Goal: Information Seeking & Learning: Learn about a topic

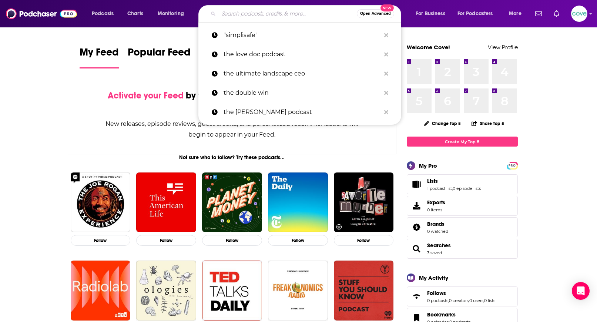
click at [243, 12] on input "Search podcasts, credits, & more..." at bounding box center [288, 14] width 138 height 12
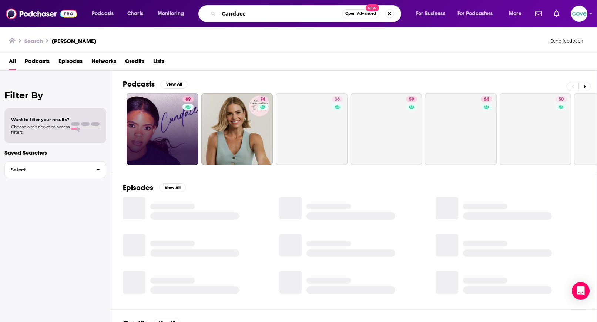
type input "Candace"
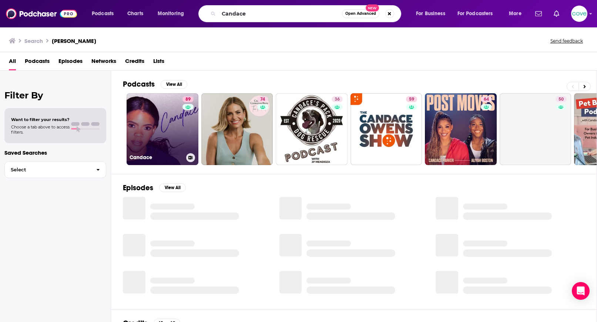
click at [169, 133] on link "89 [PERSON_NAME]" at bounding box center [163, 129] width 72 height 72
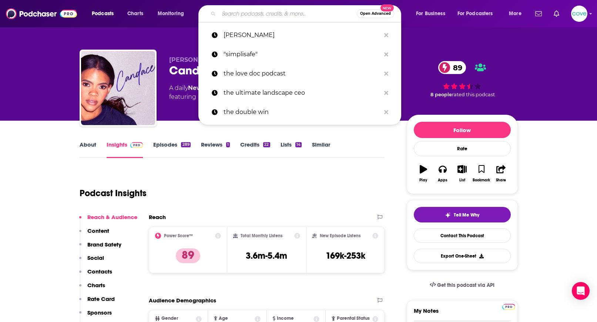
click at [226, 17] on input "Search podcasts, credits, & more..." at bounding box center [288, 14] width 138 height 12
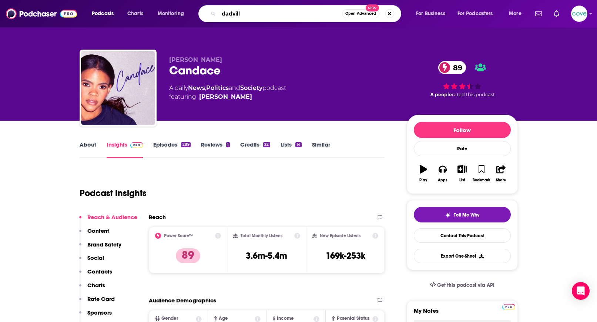
type input "[GEOGRAPHIC_DATA]"
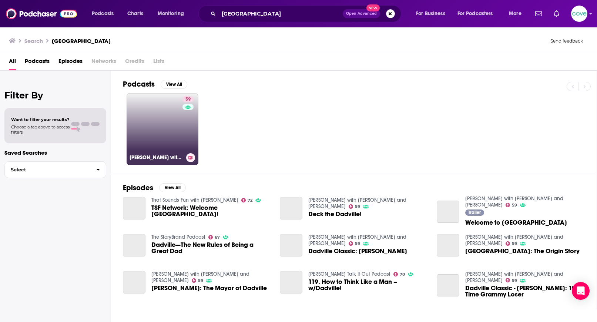
click at [172, 144] on link "59 Dadville with [PERSON_NAME] and [PERSON_NAME]" at bounding box center [163, 129] width 72 height 72
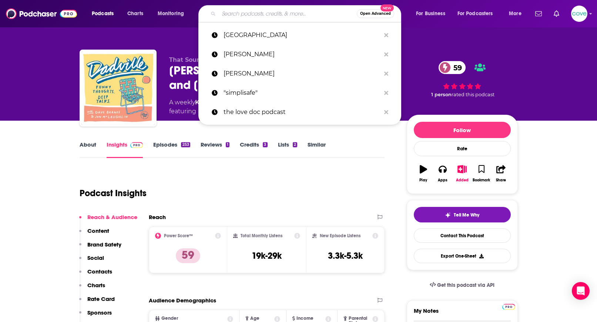
click at [265, 14] on input "Search podcasts, credits, & more..." at bounding box center [288, 14] width 138 height 12
click at [142, 14] on span "Charts" at bounding box center [135, 14] width 16 height 10
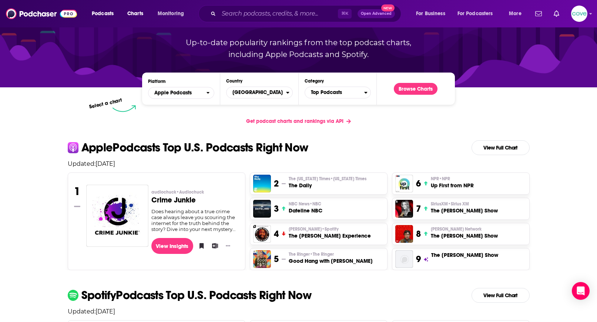
scroll to position [79, 0]
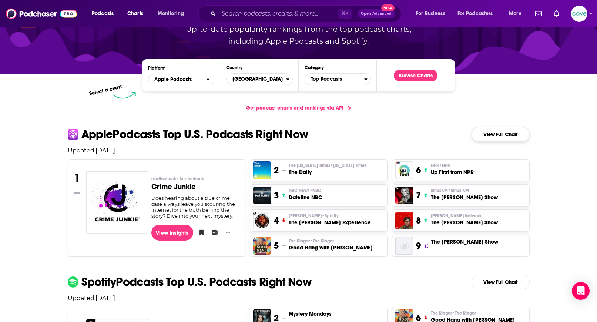
click at [503, 137] on link "View Full Chart" at bounding box center [500, 134] width 58 height 15
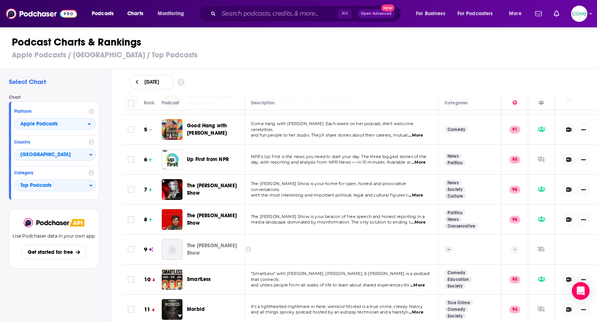
scroll to position [116, 0]
click at [151, 250] on icon at bounding box center [151, 249] width 4 height 4
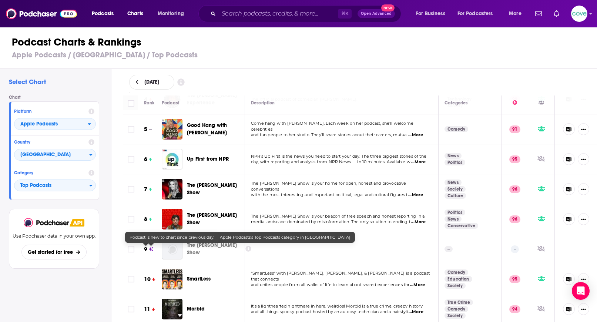
click at [152, 249] on icon at bounding box center [151, 249] width 4 height 4
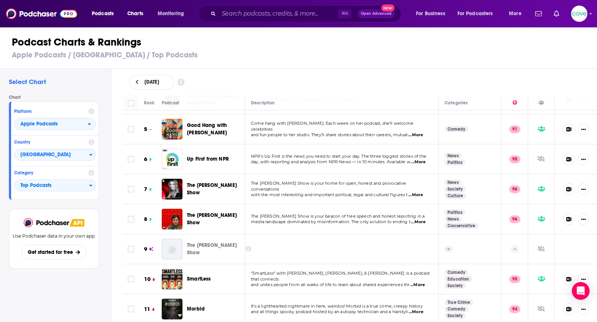
click at [196, 255] on span "The [PERSON_NAME] Show" at bounding box center [212, 249] width 50 height 14
click at [197, 254] on span "The [PERSON_NAME] Show" at bounding box center [212, 249] width 50 height 14
click at [248, 249] on icon at bounding box center [248, 249] width 6 height 6
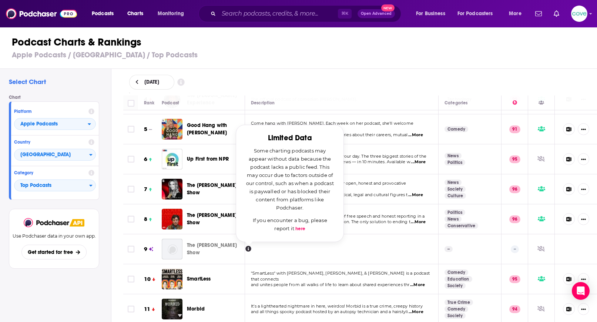
click at [217, 246] on span "The [PERSON_NAME] Show" at bounding box center [212, 249] width 50 height 14
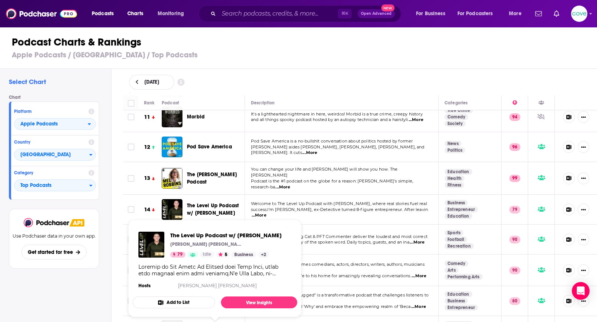
scroll to position [308, 0]
